Goal: Transaction & Acquisition: Book appointment/travel/reservation

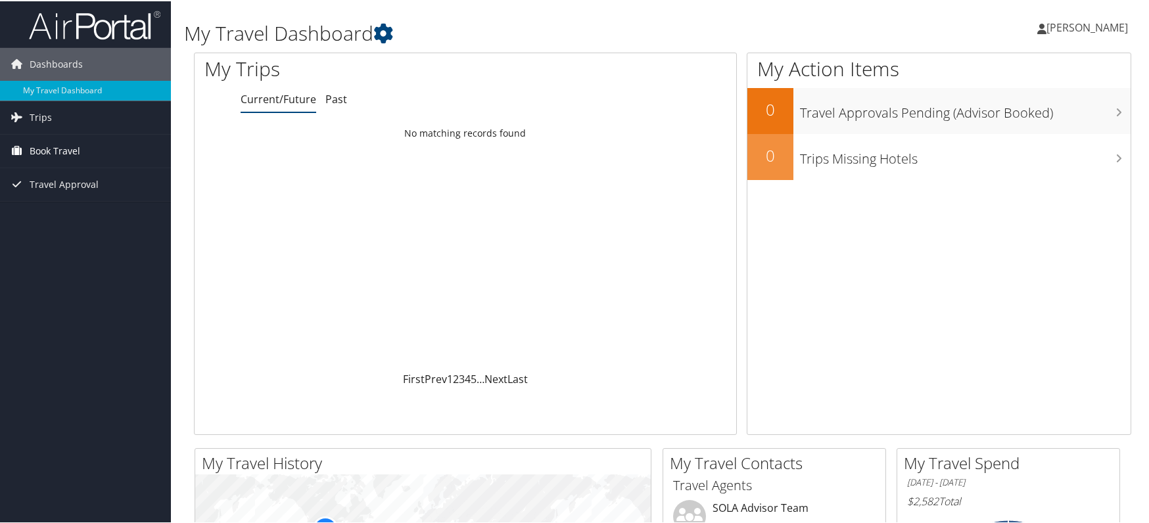
click at [71, 143] on span "Book Travel" at bounding box center [55, 149] width 51 height 33
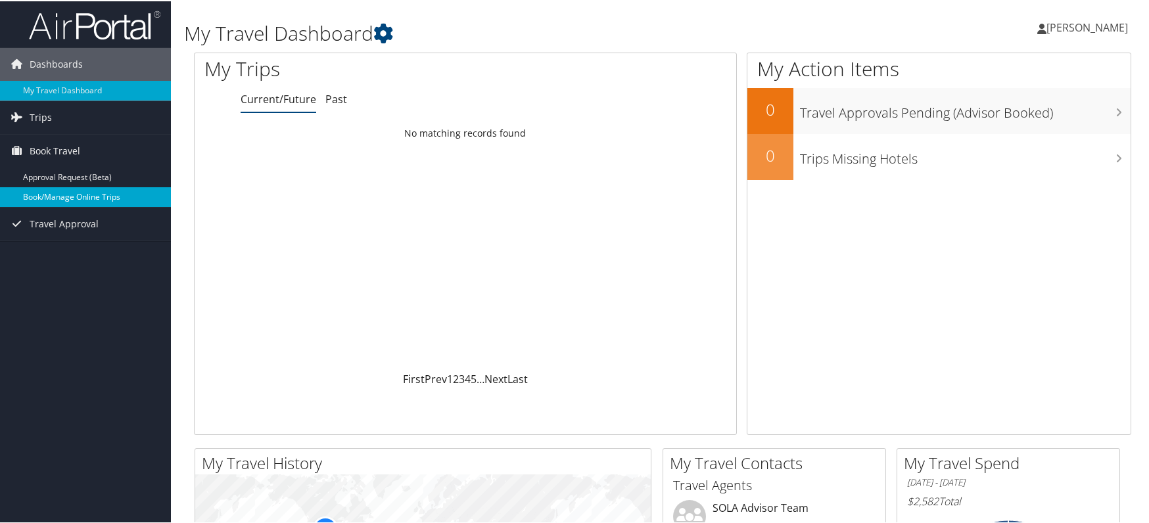
click at [69, 188] on link "Book/Manage Online Trips" at bounding box center [85, 196] width 171 height 20
